Goal: Task Accomplishment & Management: Manage account settings

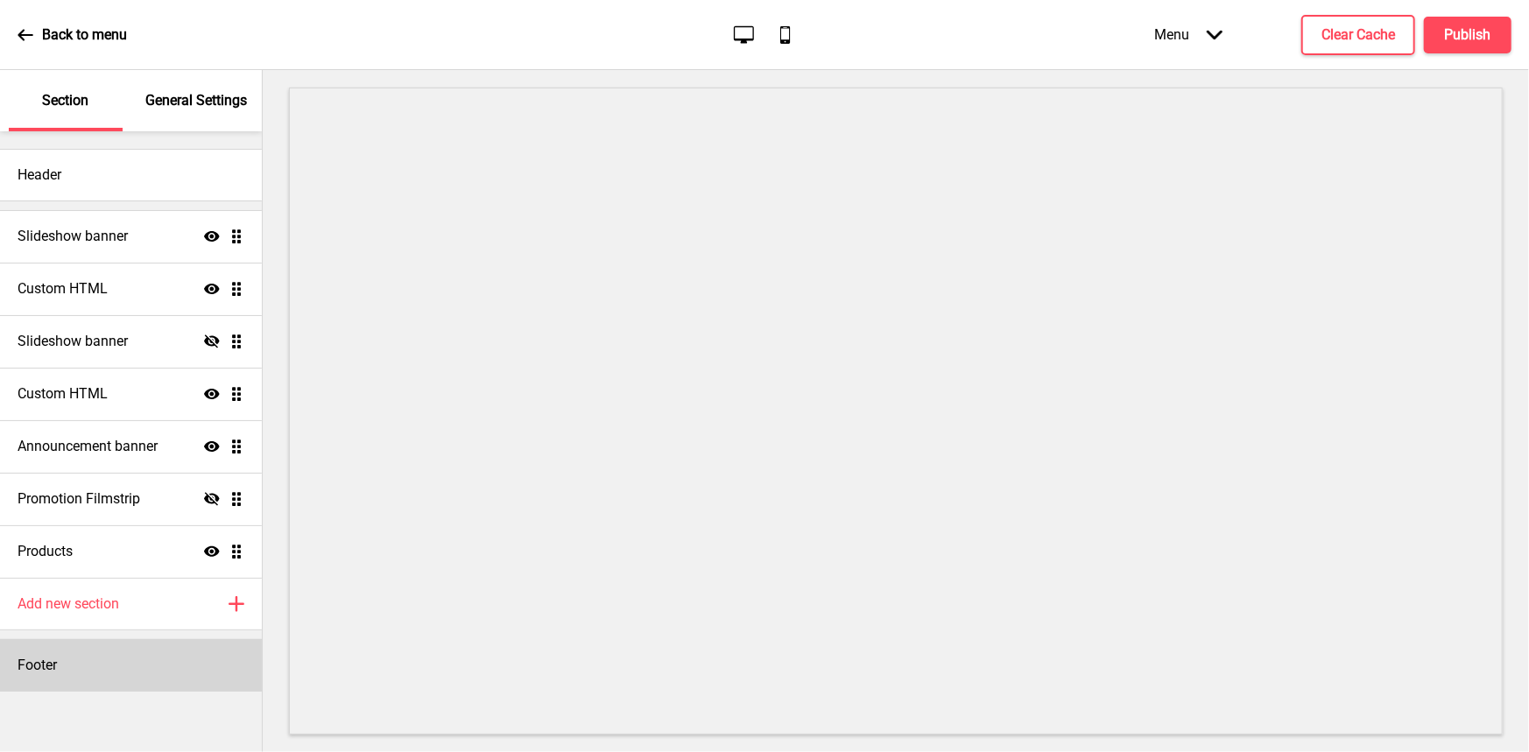
click at [104, 674] on div "Footer" at bounding box center [131, 665] width 262 height 53
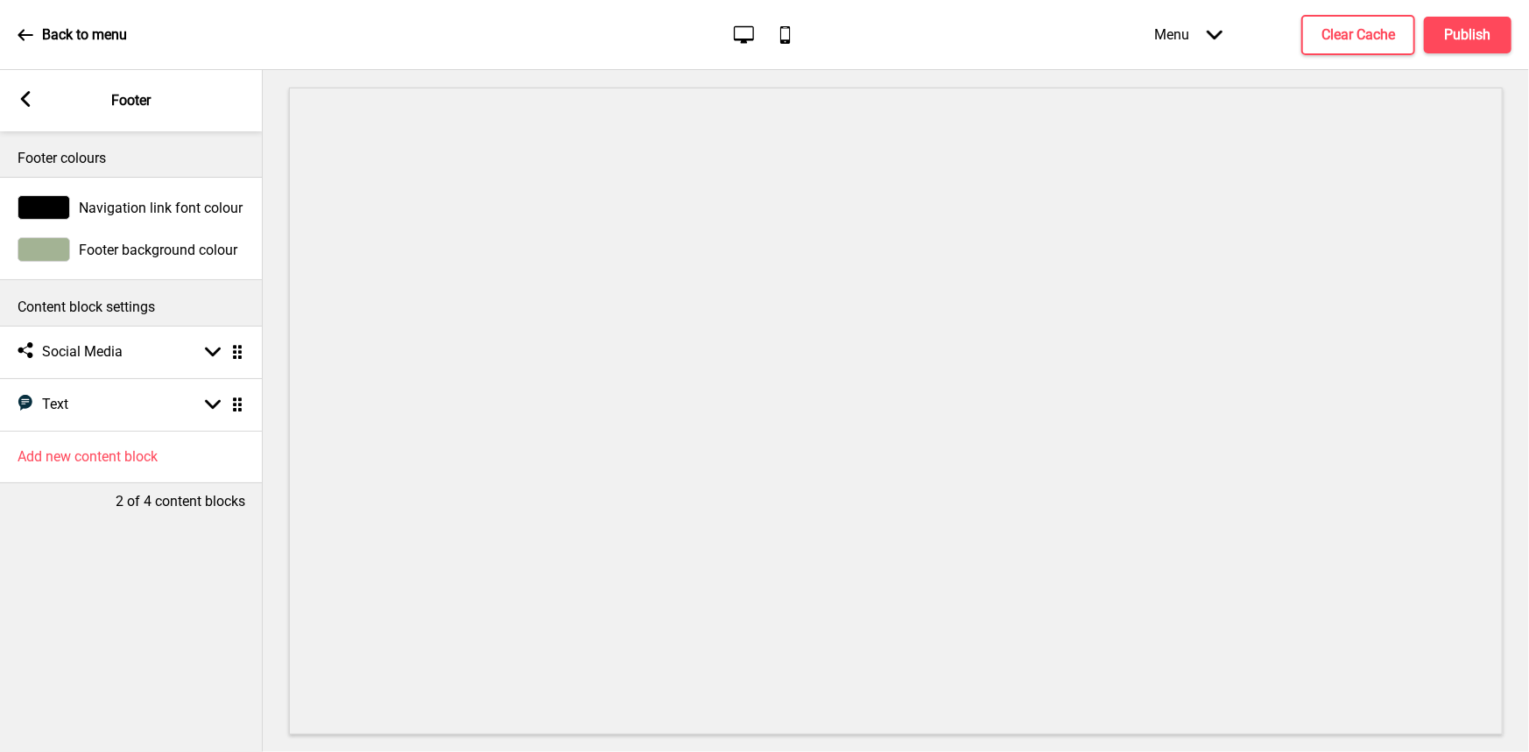
click at [37, 94] on div "Arrow left Footer" at bounding box center [131, 100] width 263 height 61
click at [25, 99] on rect at bounding box center [26, 99] width 16 height 16
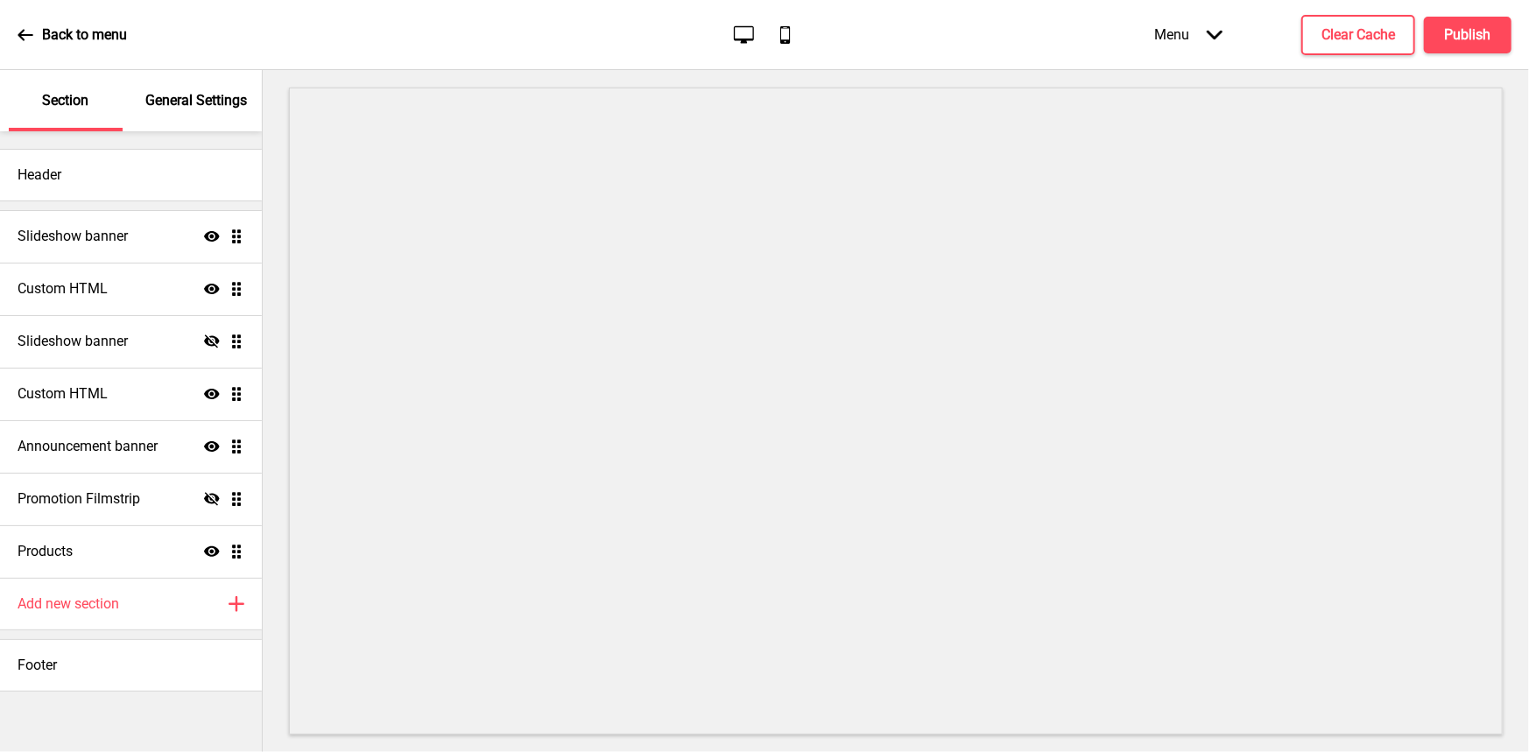
click at [18, 38] on icon at bounding box center [26, 35] width 16 height 16
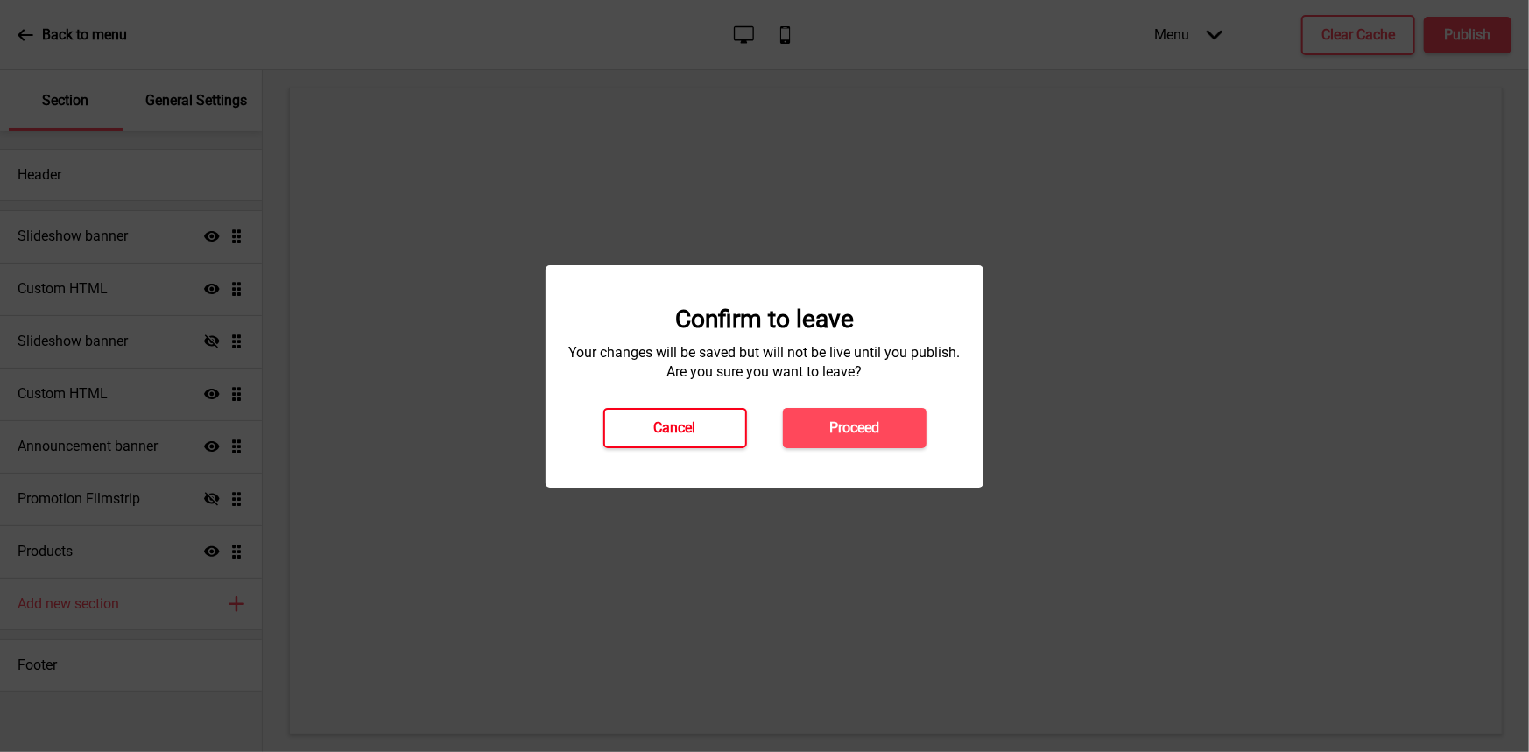
click at [635, 418] on button "Cancel" at bounding box center [675, 428] width 144 height 40
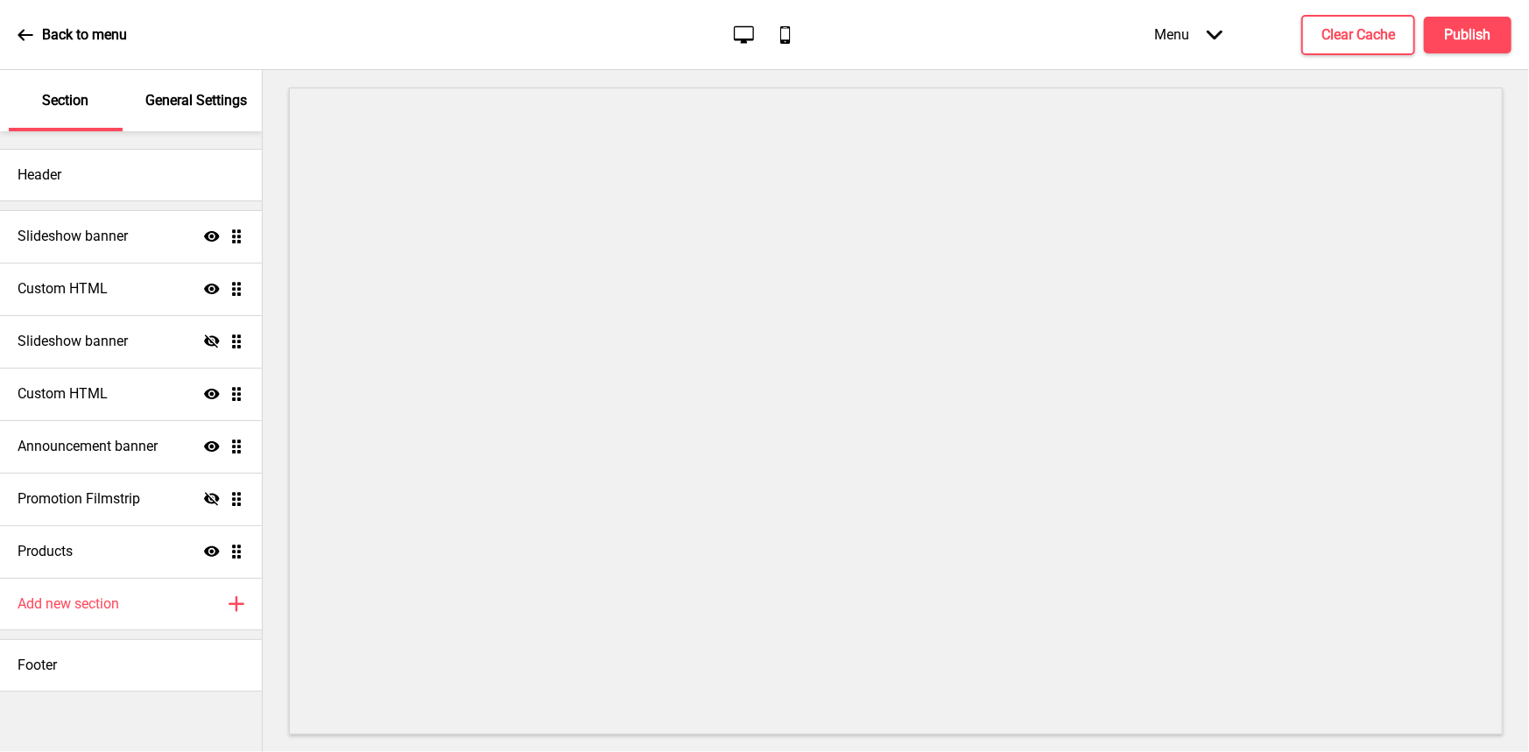
click at [215, 107] on p "General Settings" at bounding box center [196, 100] width 102 height 19
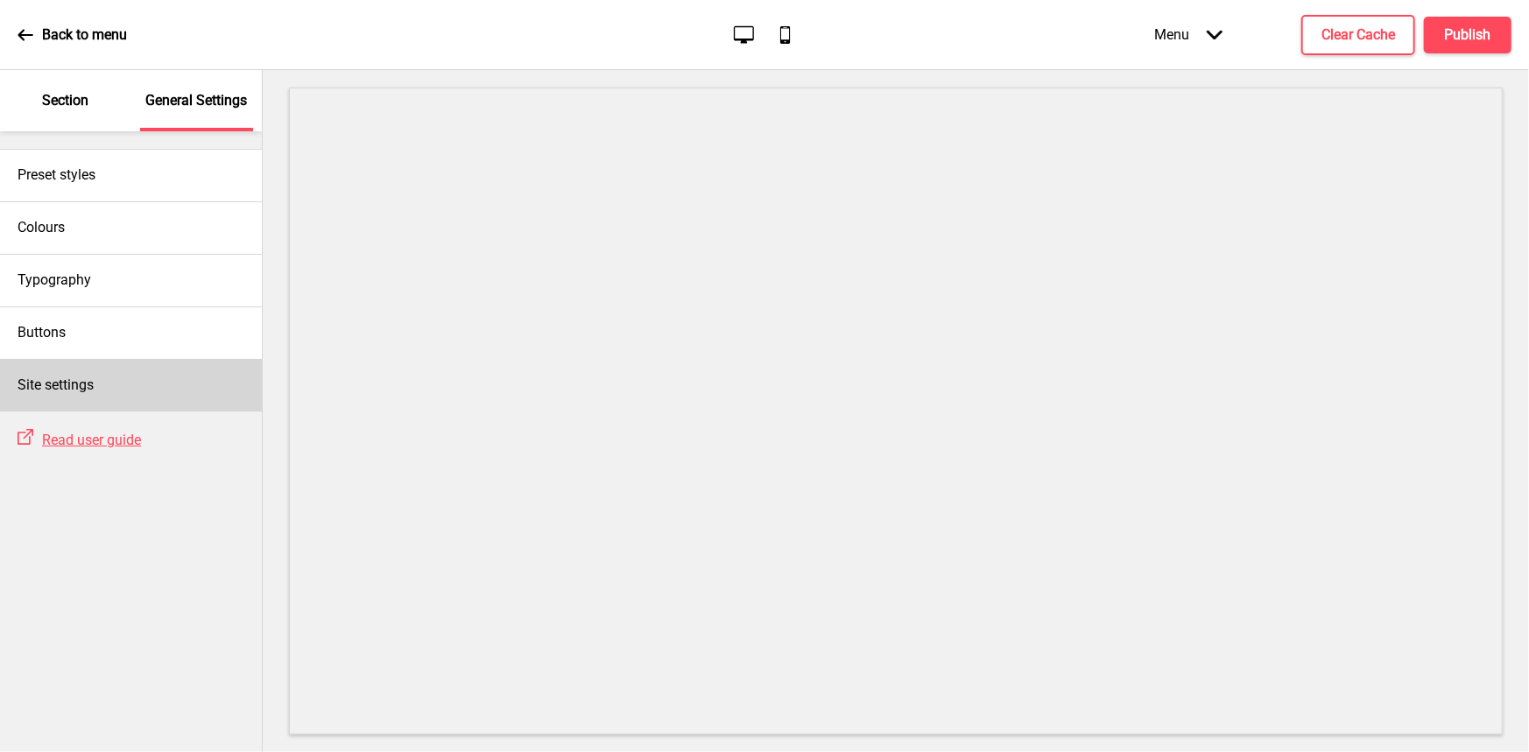
click at [102, 395] on div "Site settings" at bounding box center [131, 385] width 262 height 53
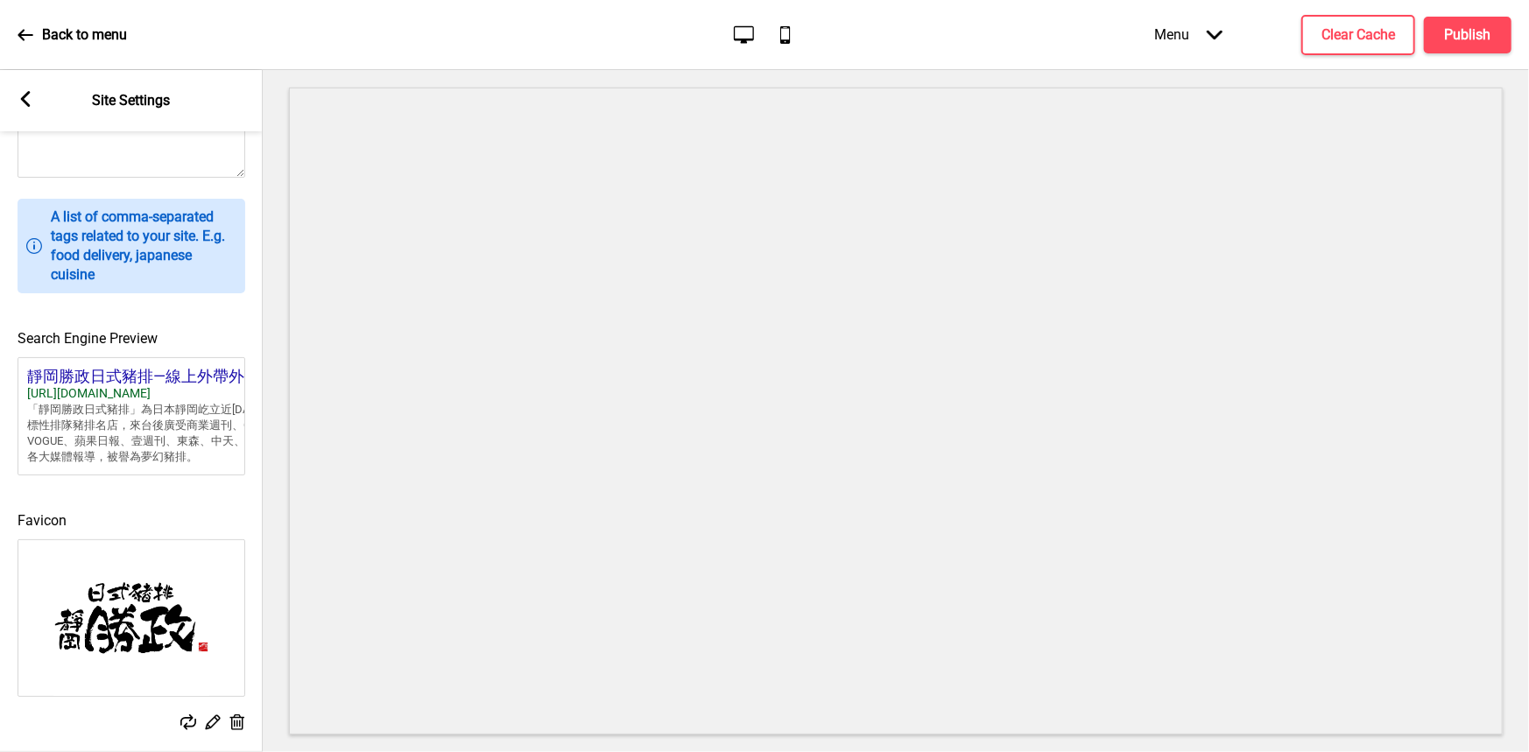
scroll to position [670, 0]
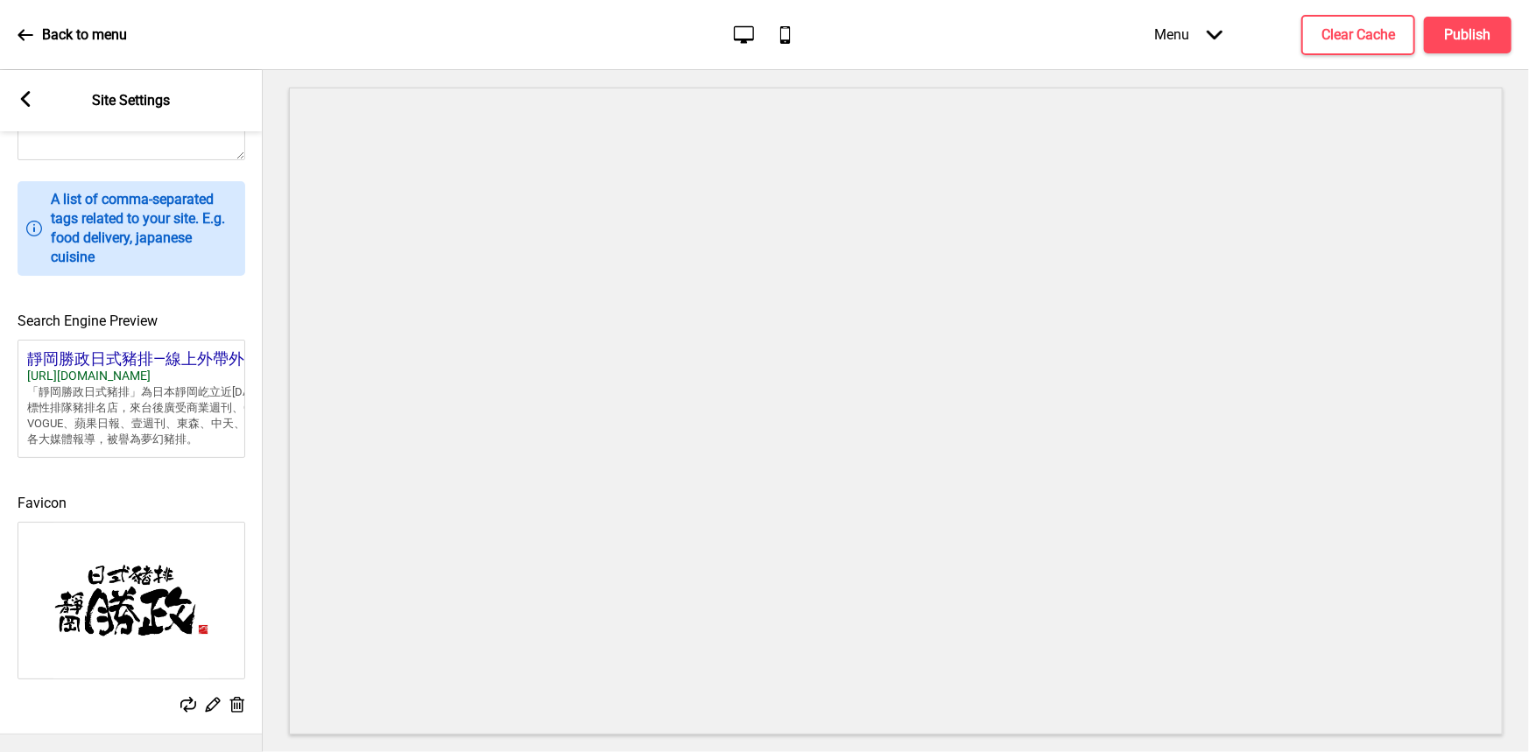
click at [25, 95] on icon at bounding box center [26, 99] width 10 height 16
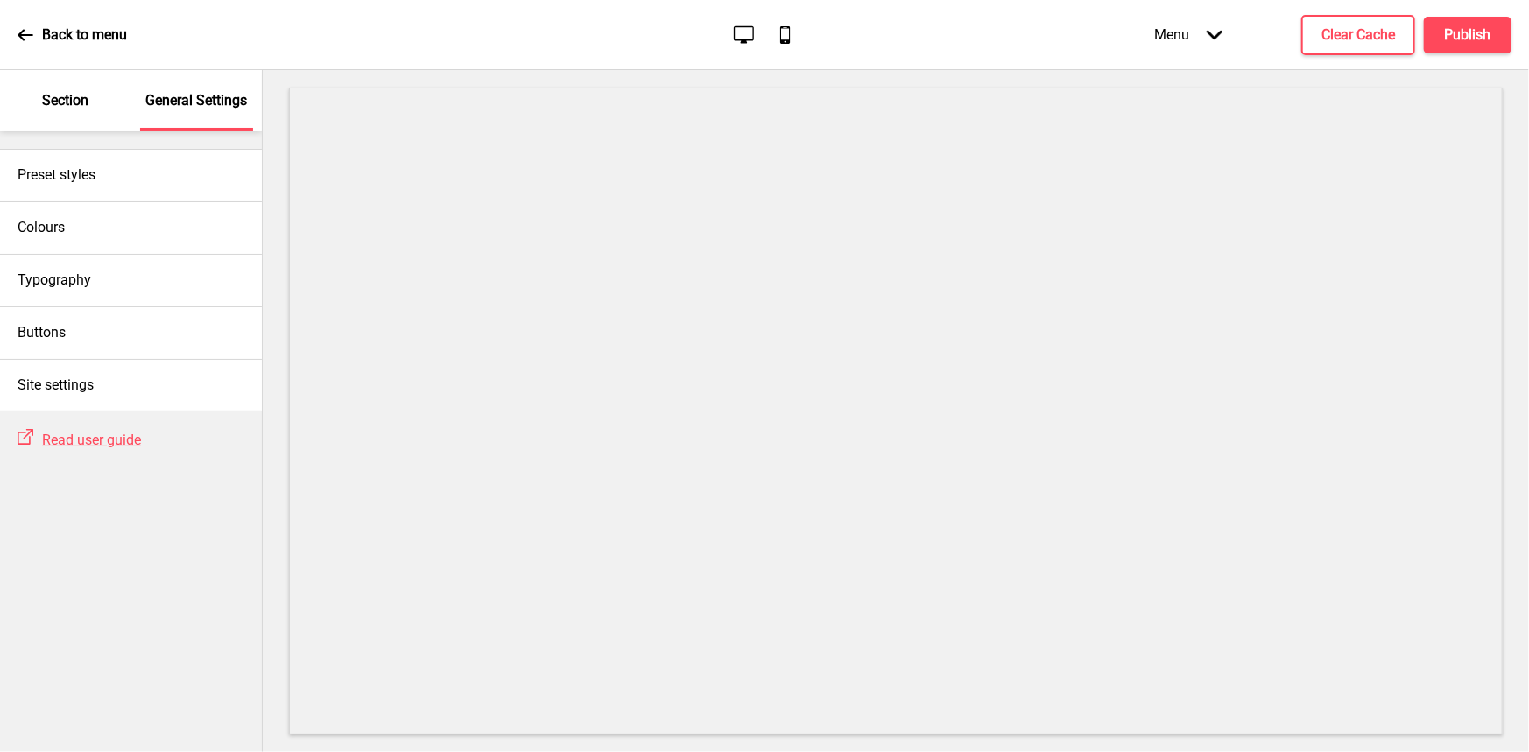
click at [42, 28] on p "Back to menu" at bounding box center [84, 34] width 85 height 19
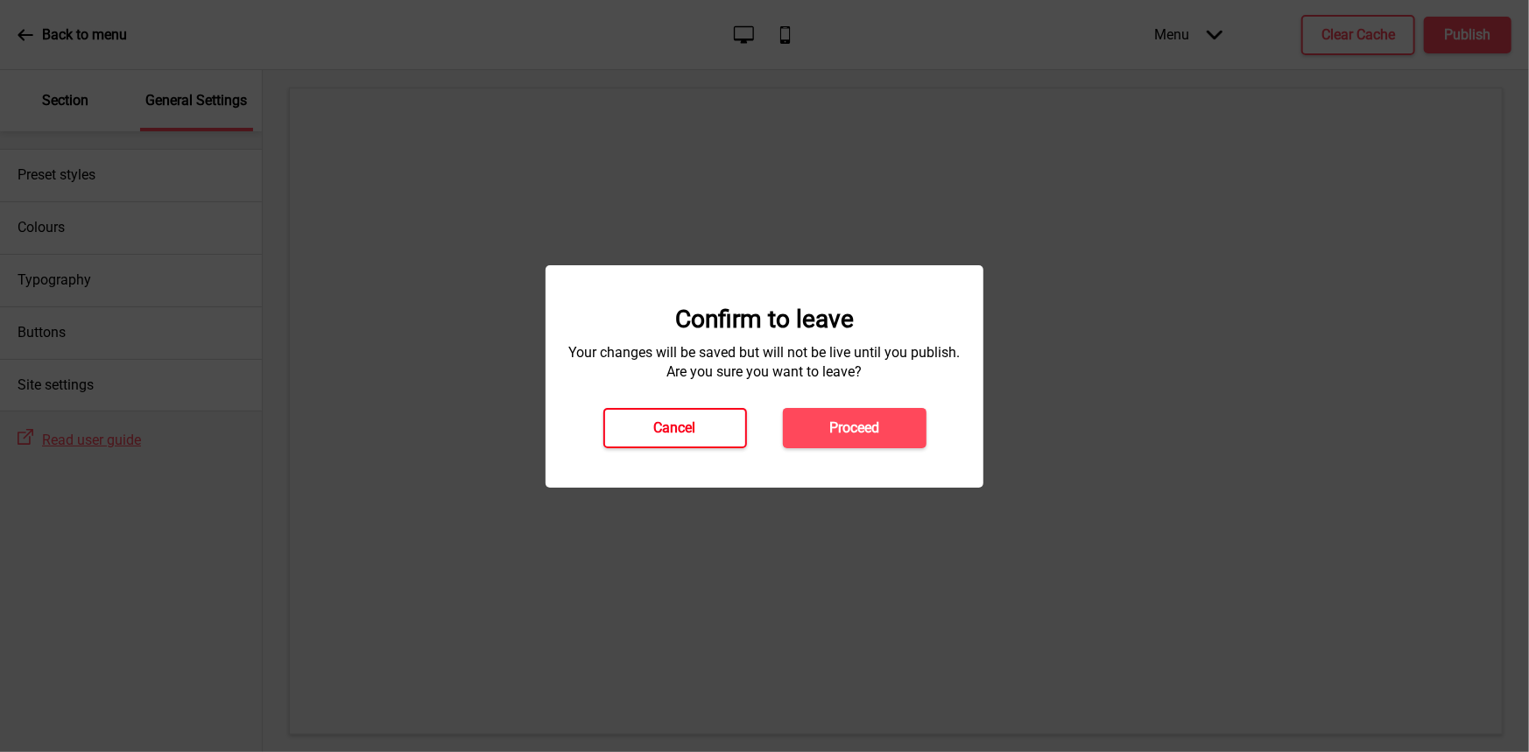
click at [695, 421] on h4 "Cancel" at bounding box center [675, 428] width 42 height 19
